Goal: Book appointment/travel/reservation

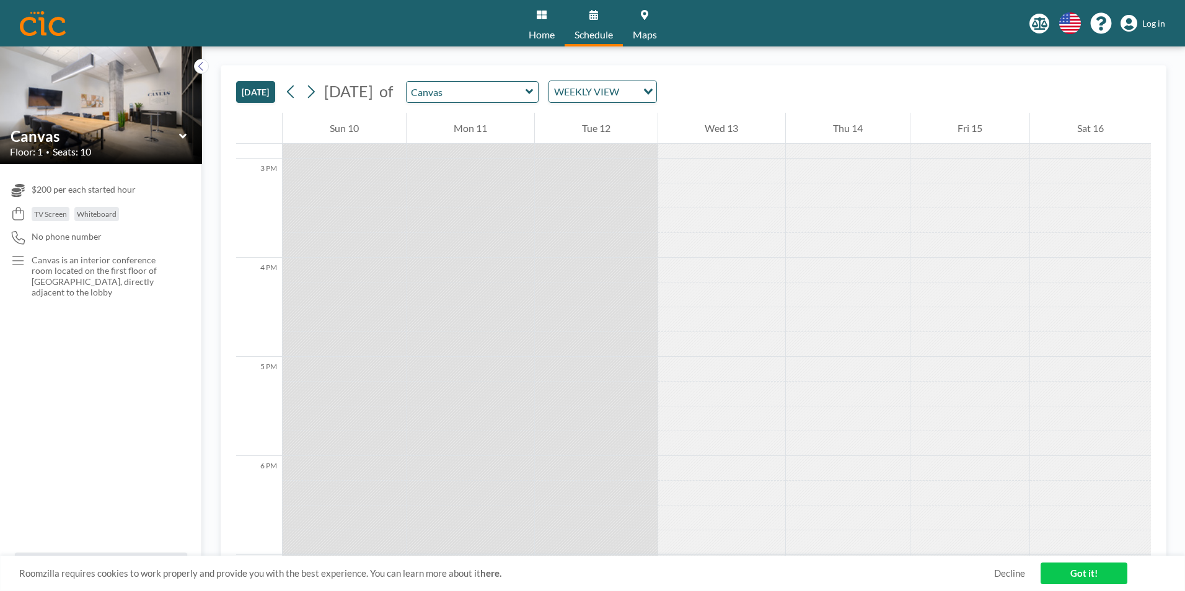
scroll to position [1474, 0]
click at [313, 94] on icon at bounding box center [311, 91] width 12 height 19
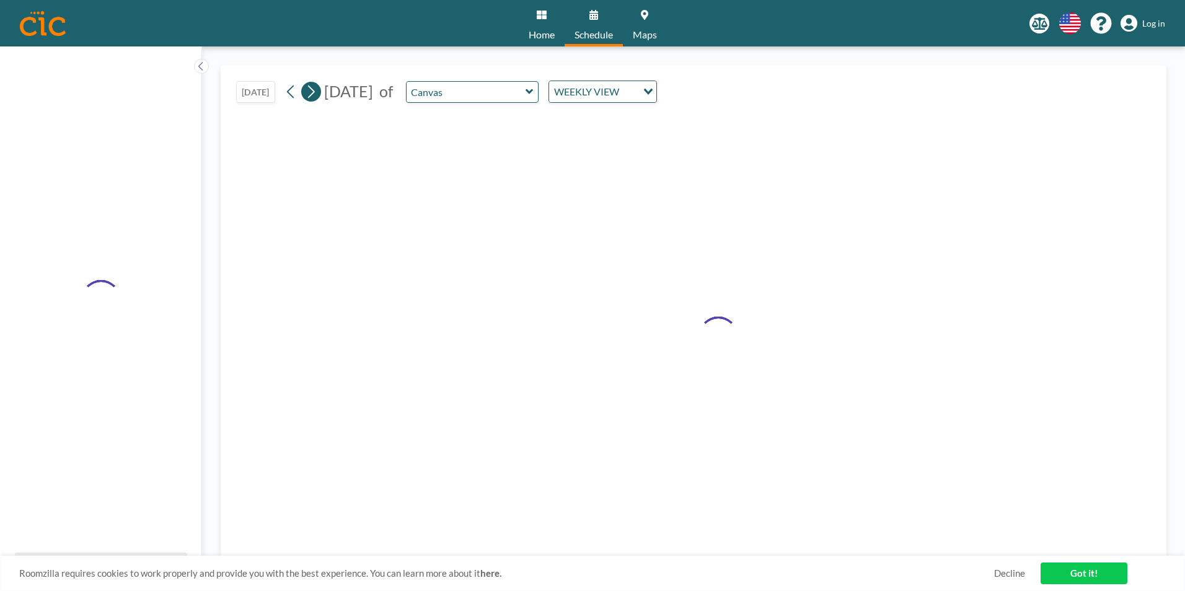
click at [313, 94] on icon at bounding box center [311, 91] width 12 height 19
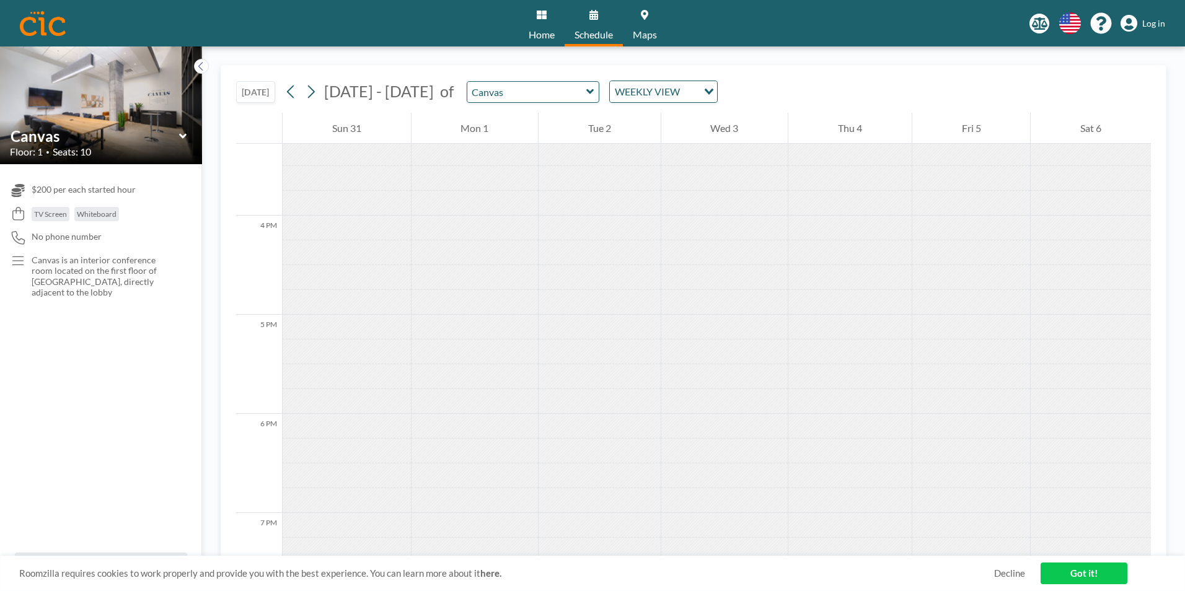
scroll to position [1513, 0]
click at [530, 89] on div "WEEKLY VIEW" at bounding box center [654, 90] width 88 height 19
click at [530, 112] on li "DAILY VIEW" at bounding box center [655, 114] width 106 height 18
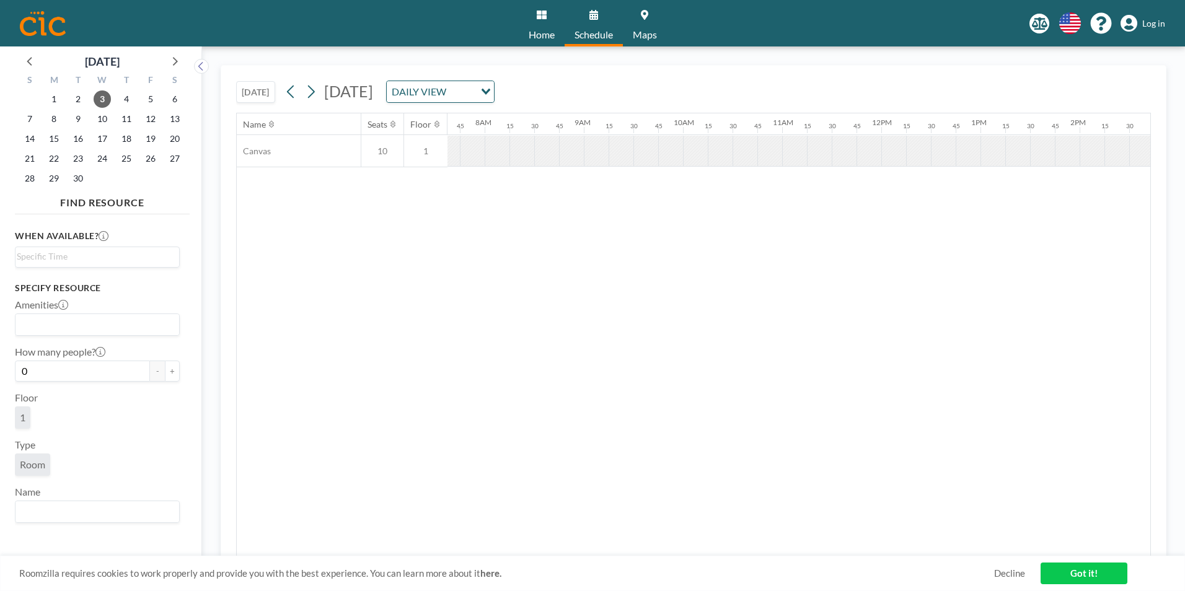
scroll to position [0, 768]
click at [312, 95] on icon at bounding box center [311, 91] width 12 height 19
click at [530, 144] on div at bounding box center [1054, 151] width 25 height 30
click at [170, 372] on button "+" at bounding box center [172, 371] width 15 height 21
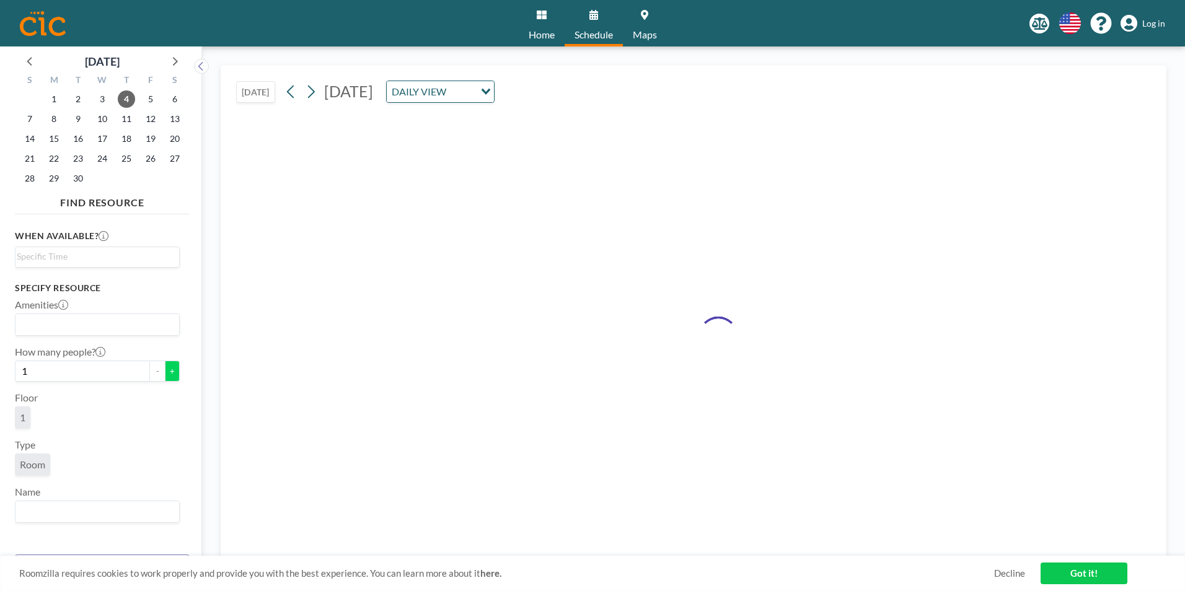
click at [170, 372] on button "+" at bounding box center [172, 371] width 15 height 21
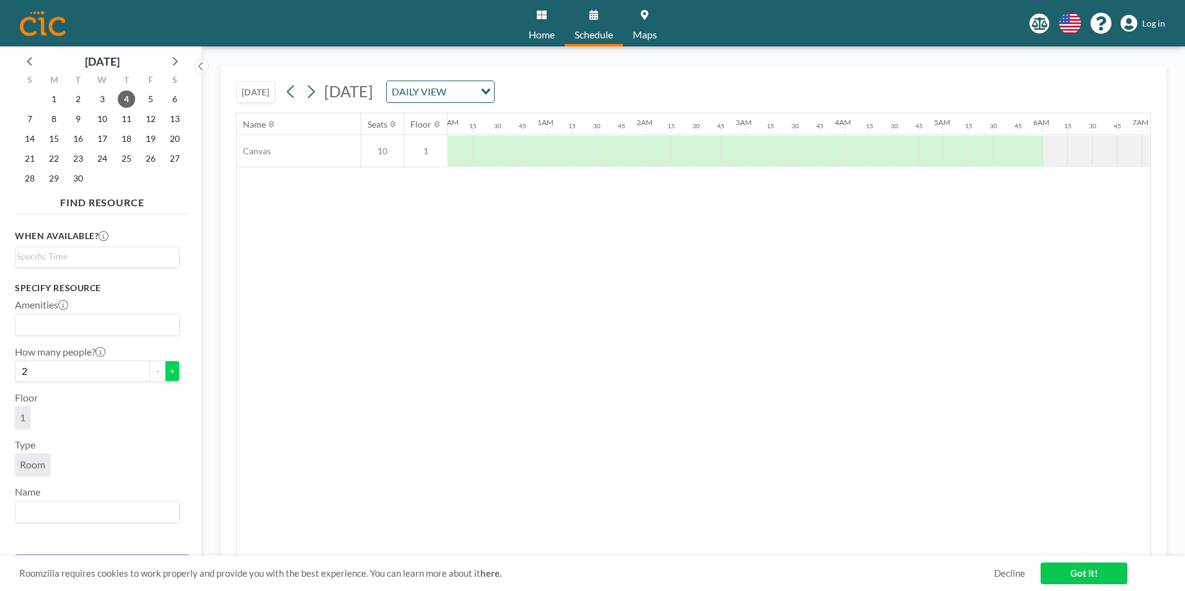
click at [170, 372] on button "+" at bounding box center [172, 371] width 15 height 21
click at [169, 372] on button "+" at bounding box center [172, 371] width 15 height 21
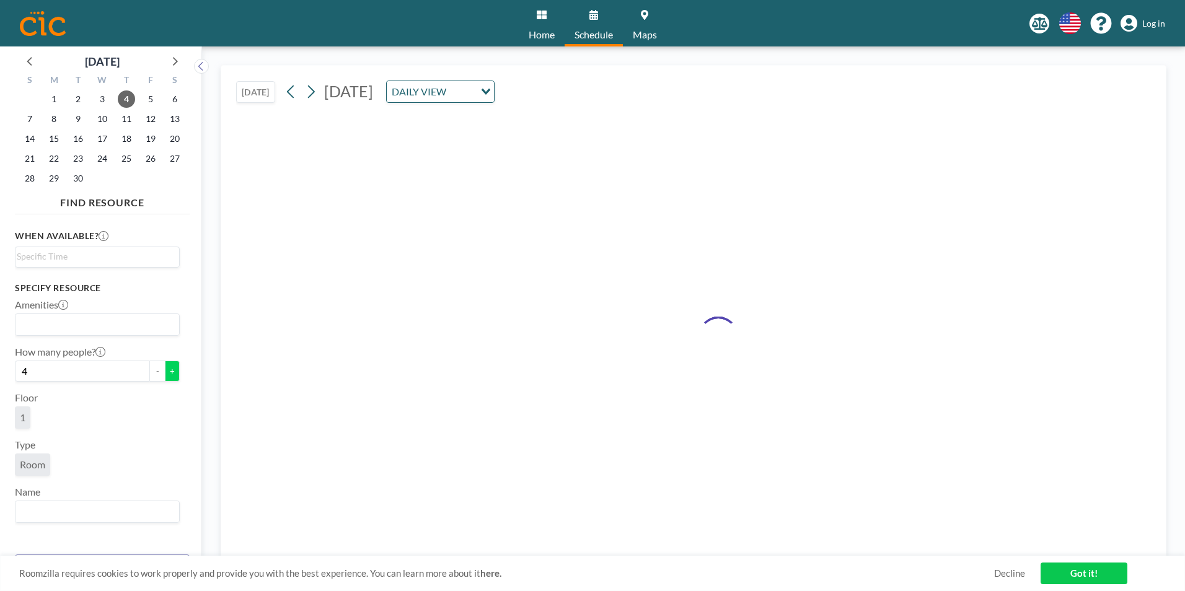
click at [169, 372] on button "+" at bounding box center [172, 371] width 15 height 21
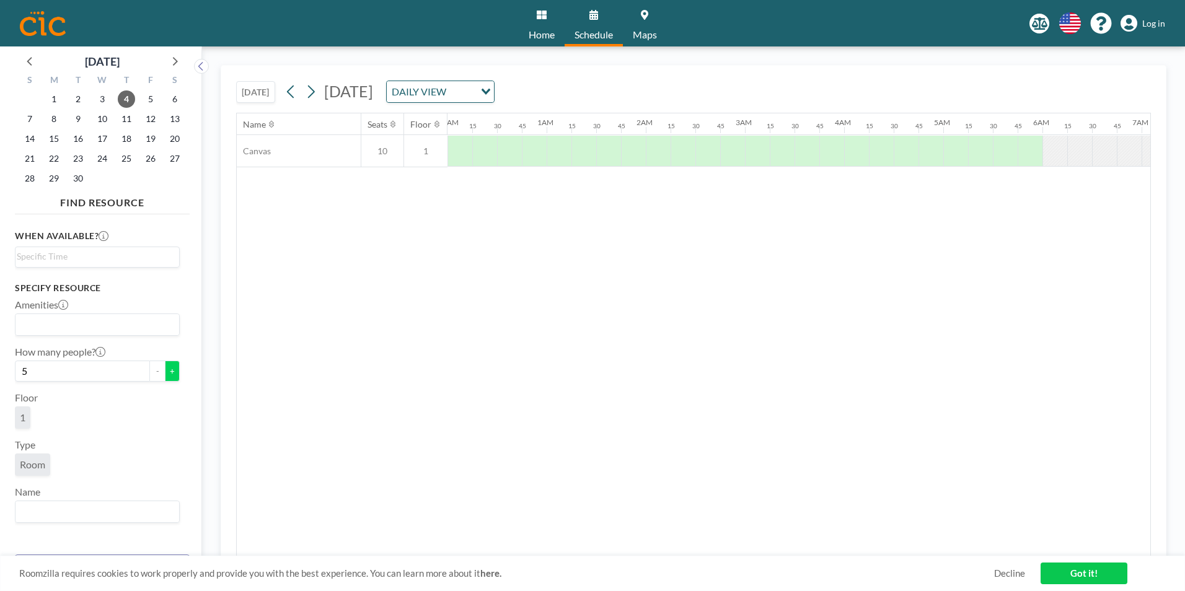
click at [169, 372] on button "+" at bounding box center [172, 371] width 15 height 21
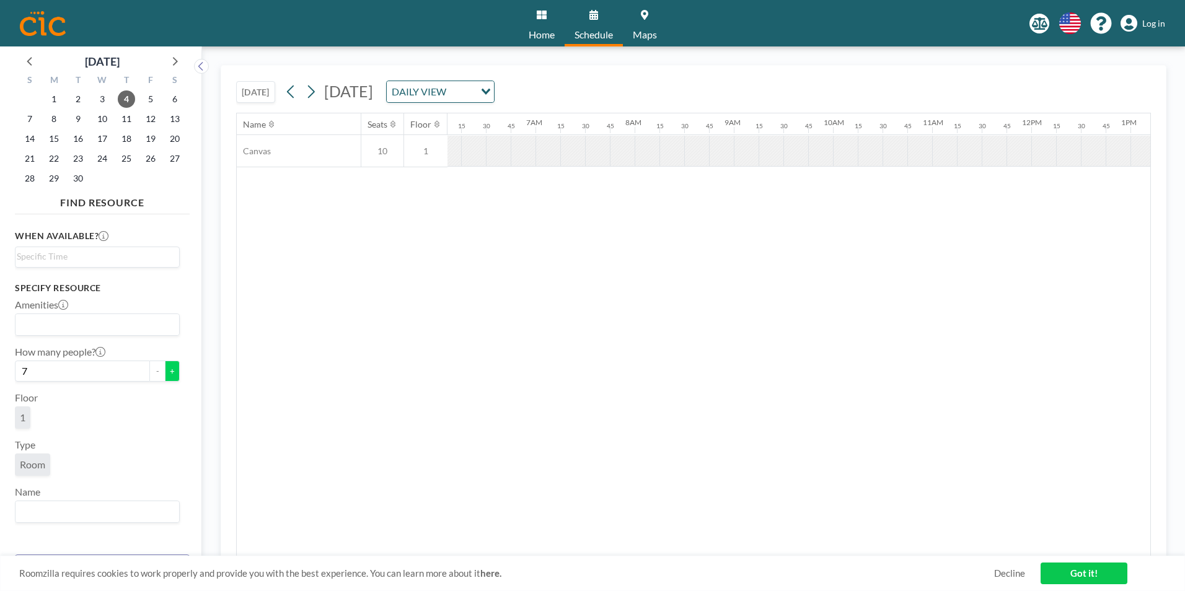
click at [169, 372] on button "+" at bounding box center [172, 371] width 15 height 21
type input "8"
click at [118, 259] on input "Search for option" at bounding box center [95, 257] width 156 height 15
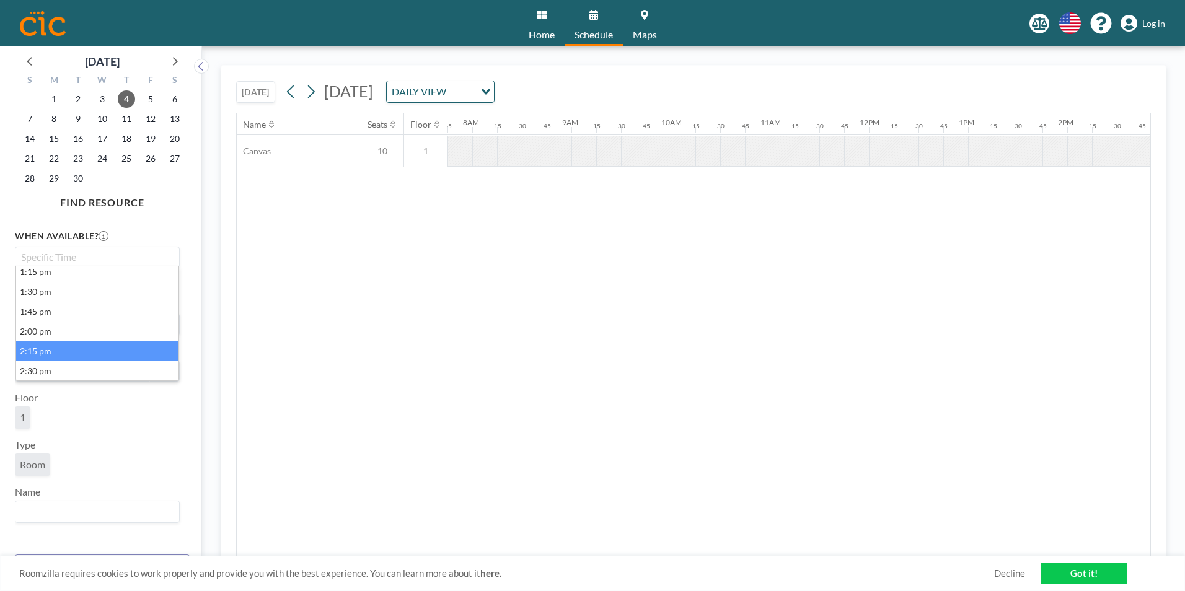
click at [49, 349] on li "2:15 pm" at bounding box center [97, 351] width 162 height 20
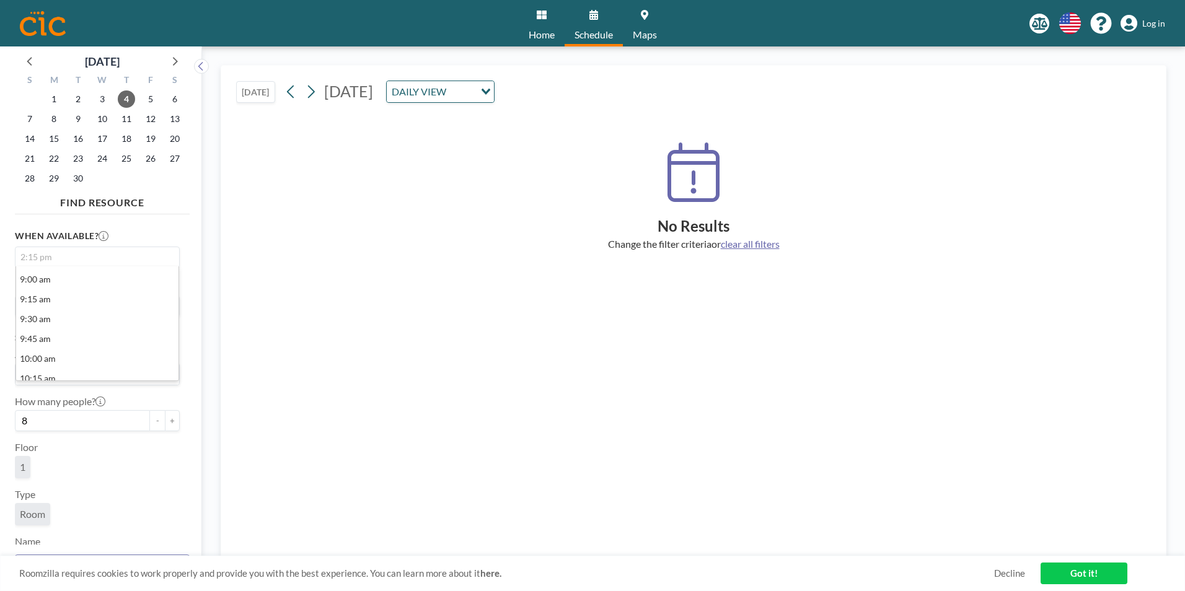
click at [69, 259] on input "Search for option" at bounding box center [95, 257] width 156 height 15
click at [51, 281] on li "9:00 am" at bounding box center [97, 280] width 162 height 20
click at [103, 260] on input "Search for option" at bounding box center [95, 257] width 156 height 15
click at [229, 291] on div "[DATE] [DATE] DAILY VIEW Loading... No Results Change the filter criteria or cl…" at bounding box center [694, 318] width 946 height 507
click at [112, 265] on div "9:00 am Loading..." at bounding box center [97, 257] width 164 height 20
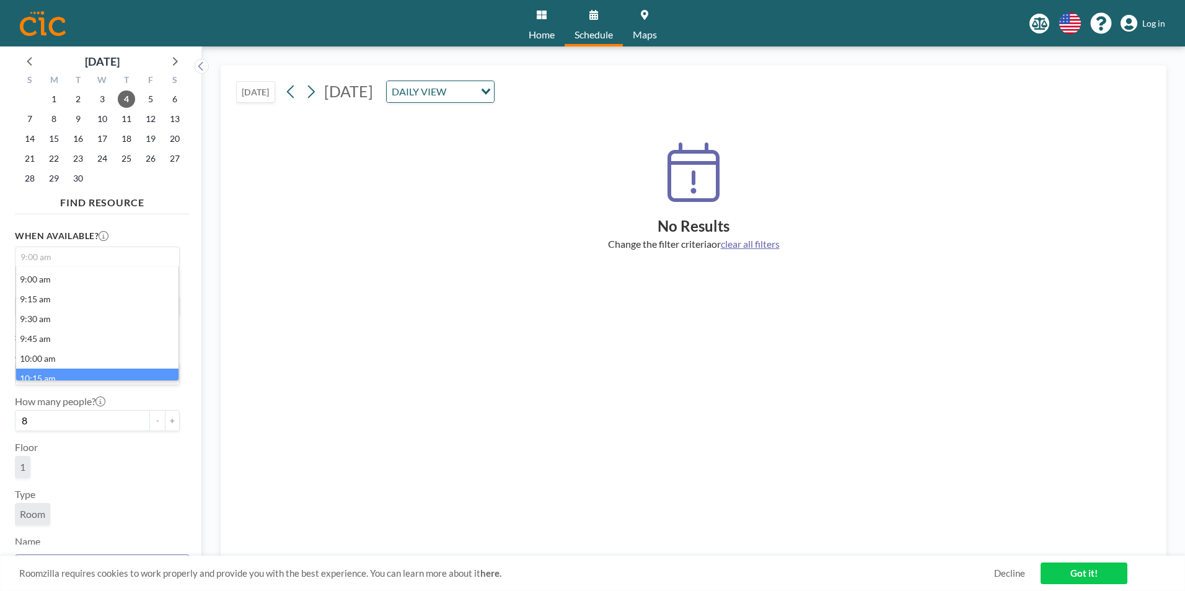
scroll to position [7, 0]
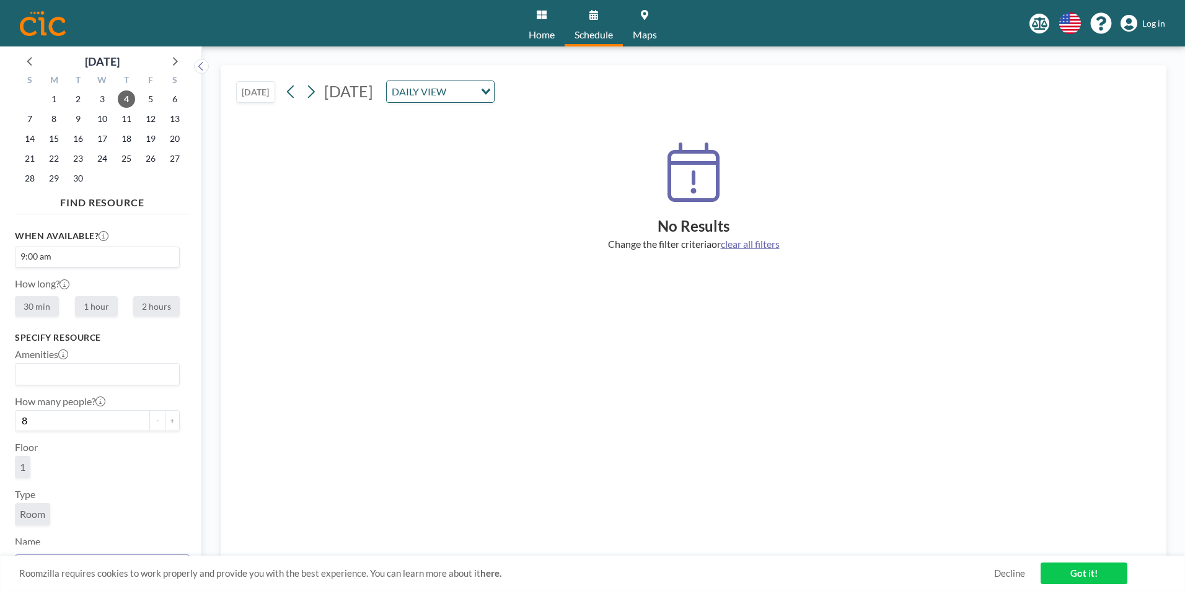
drag, startPoint x: 314, startPoint y: 408, endPoint x: 298, endPoint y: 387, distance: 26.5
click at [312, 390] on div "No Results Change the filter criteria or clear all filters" at bounding box center [693, 335] width 915 height 444
click at [475, 90] on div "DAILY VIEW" at bounding box center [431, 90] width 88 height 19
click at [530, 134] on li "WEEKLY VIEW" at bounding box center [591, 132] width 106 height 18
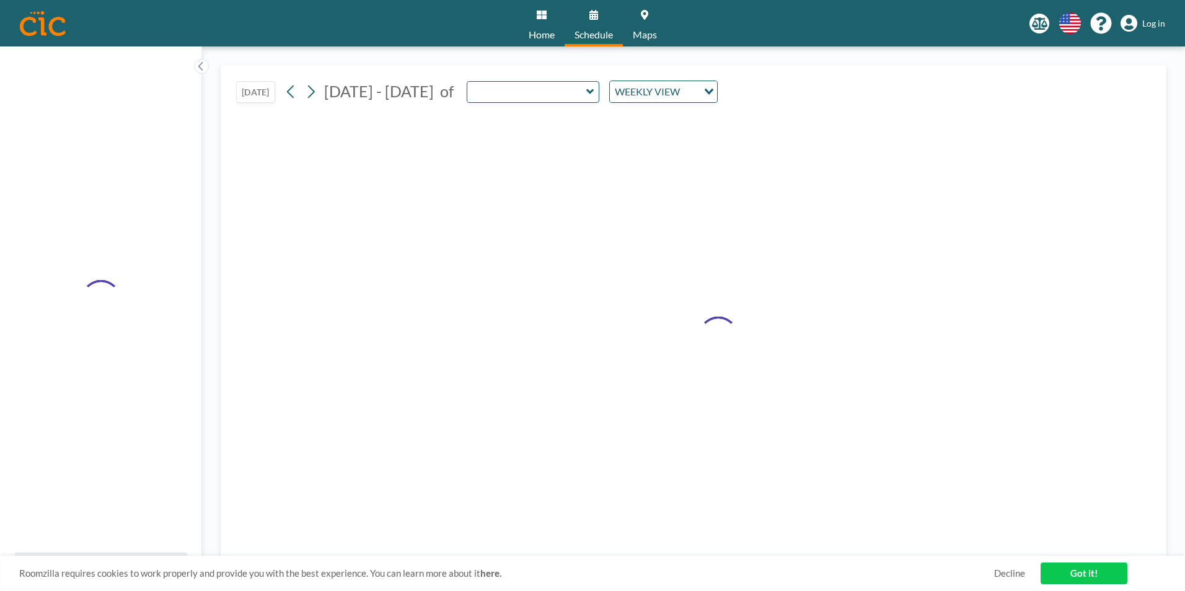
type input "Canvas"
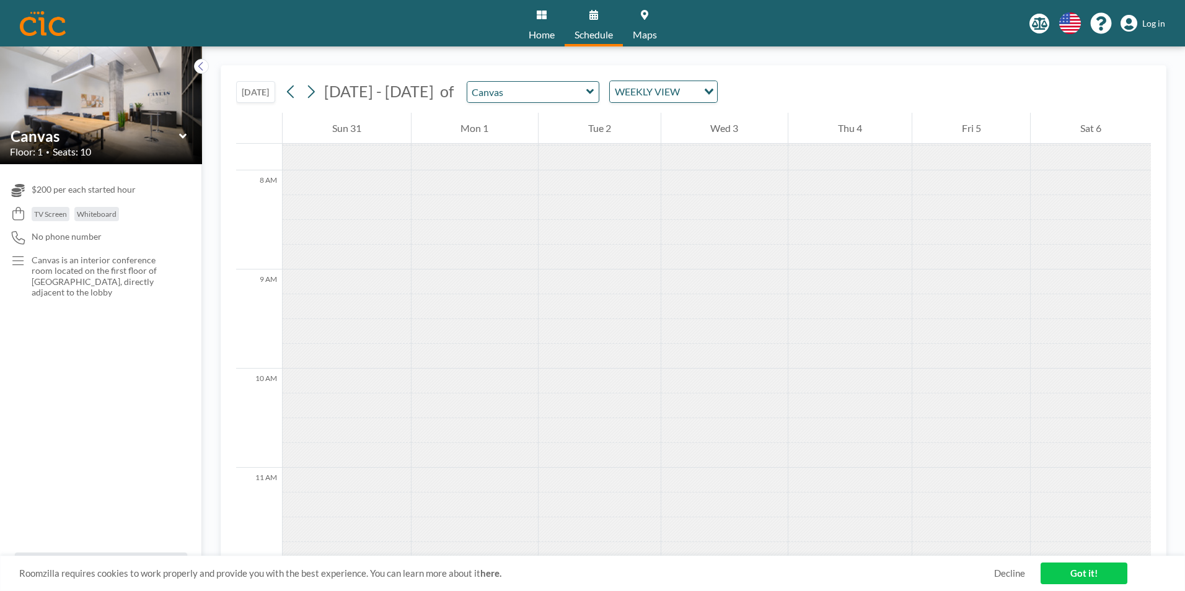
scroll to position [768, 0]
click at [530, 334] on div at bounding box center [849, 329] width 123 height 25
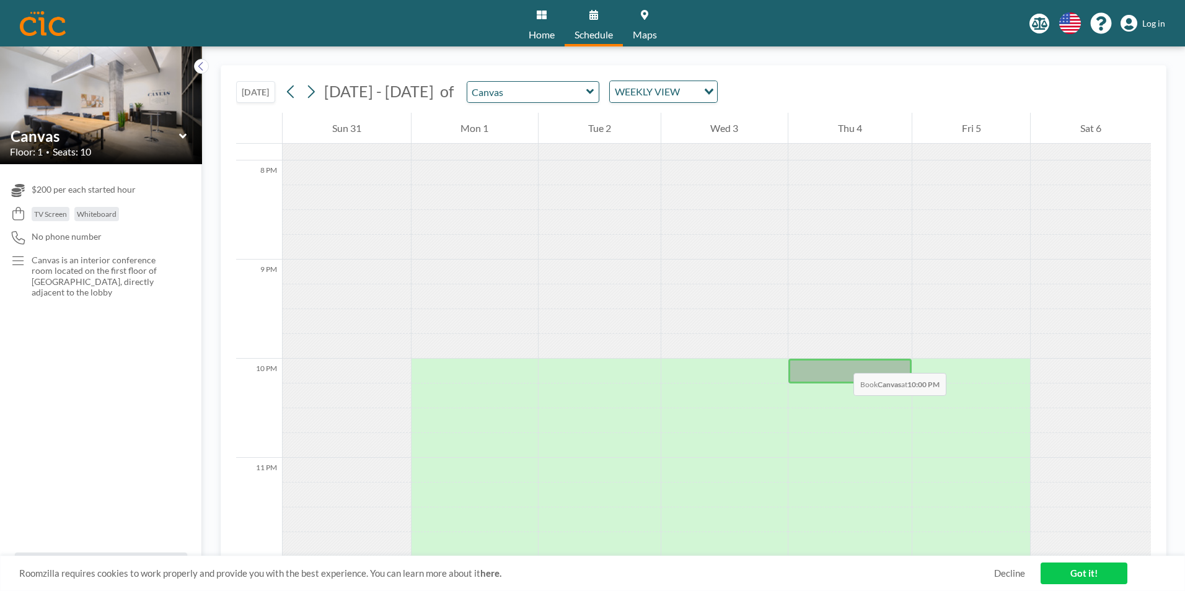
scroll to position [1972, 0]
click at [530, 235] on div at bounding box center [849, 247] width 123 height 25
click at [530, 213] on div at bounding box center [849, 222] width 123 height 25
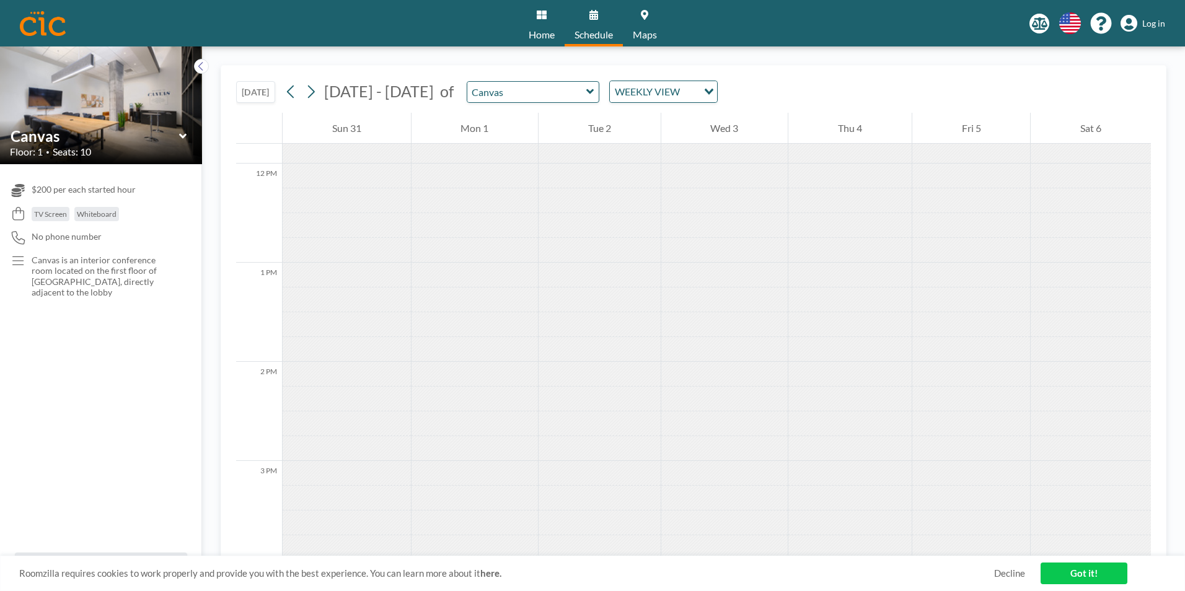
scroll to position [1167, 0]
click at [530, 260] on div at bounding box center [849, 252] width 123 height 25
click at [310, 95] on icon at bounding box center [311, 91] width 12 height 19
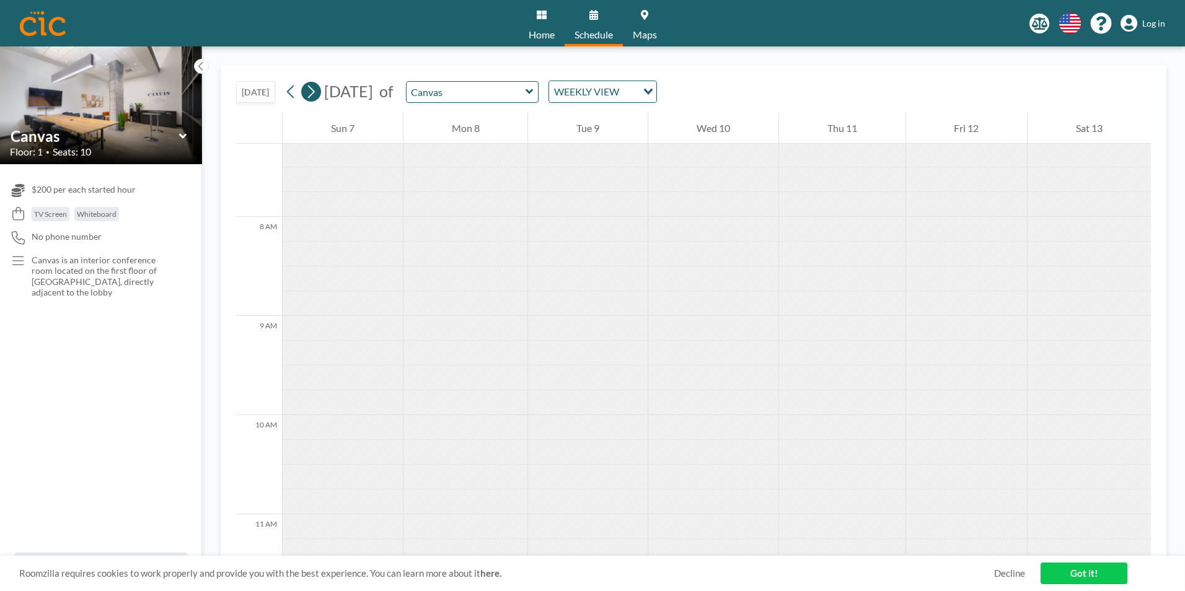
click at [310, 93] on icon at bounding box center [311, 91] width 12 height 19
click at [530, 333] on div at bounding box center [848, 329] width 124 height 25
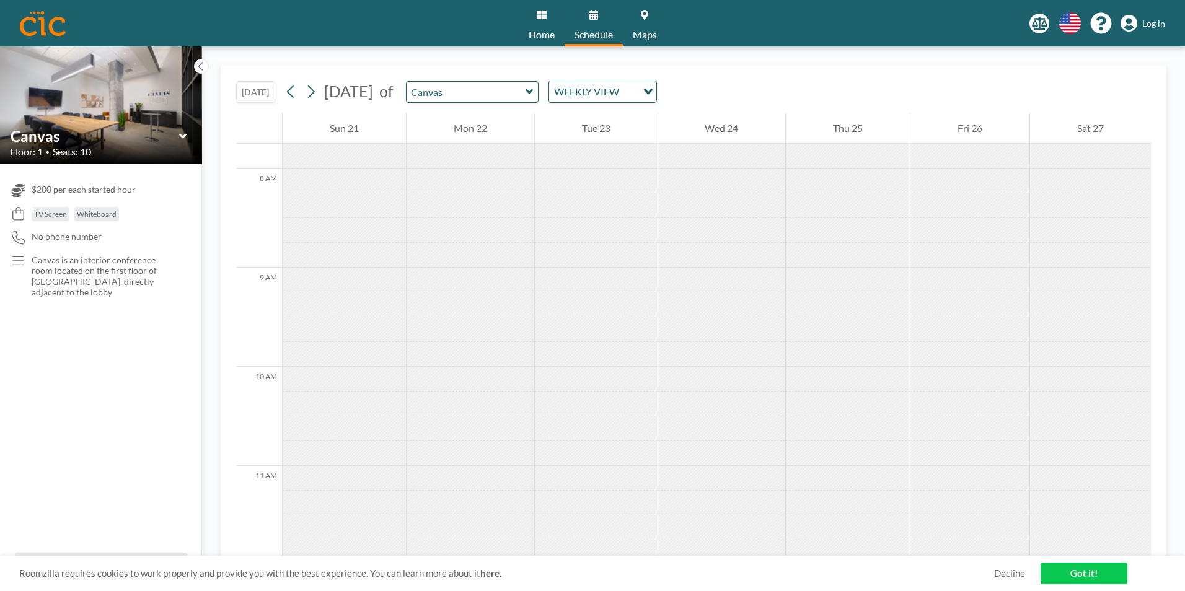
click at [530, 333] on div at bounding box center [848, 329] width 124 height 25
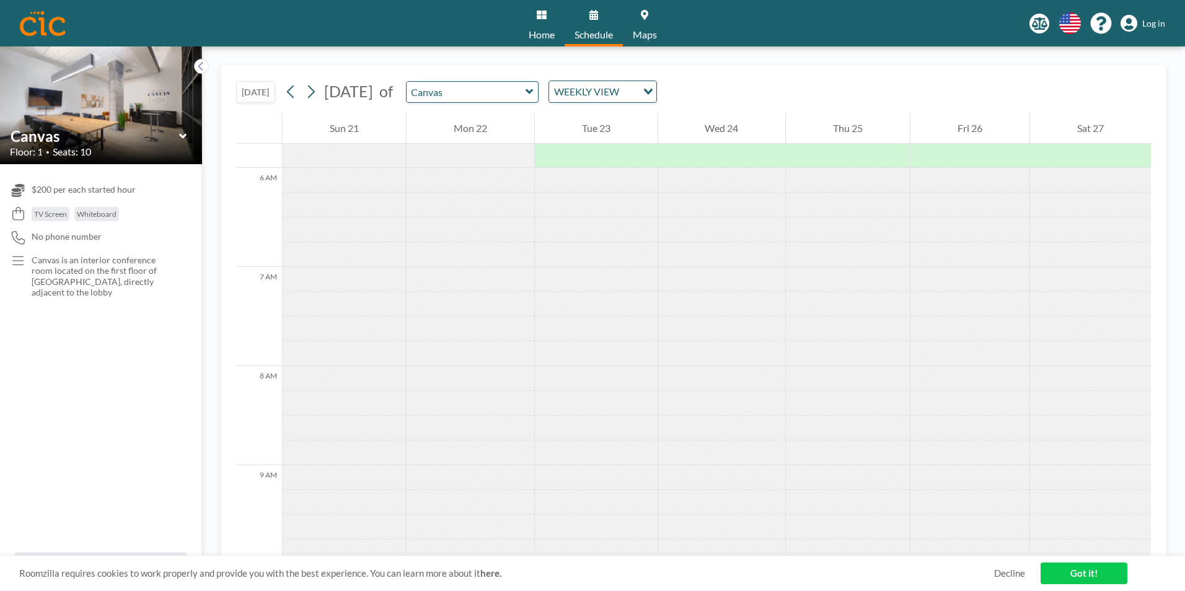
scroll to position [570, 0]
click at [530, 24] on link "Schedule" at bounding box center [594, 23] width 58 height 46
